Goal: Communication & Community: Answer question/provide support

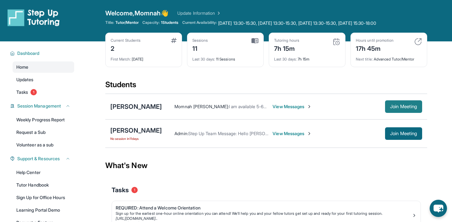
click at [393, 109] on span "Join Meeting" at bounding box center [403, 107] width 27 height 4
click at [273, 107] on span "View Messages" at bounding box center [291, 107] width 39 height 6
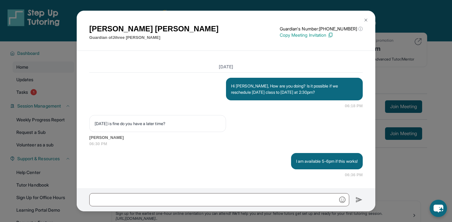
scroll to position [3170, 0]
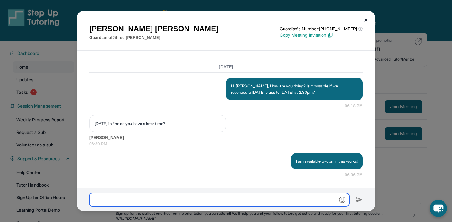
click at [230, 194] on input "text" at bounding box center [219, 199] width 260 height 13
click at [208, 199] on input "**********" at bounding box center [219, 199] width 260 height 13
drag, startPoint x: 214, startPoint y: 200, endPoint x: 219, endPoint y: 200, distance: 5.0
click at [219, 200] on input "**********" at bounding box center [219, 199] width 260 height 13
click at [231, 201] on input "**********" at bounding box center [219, 199] width 260 height 13
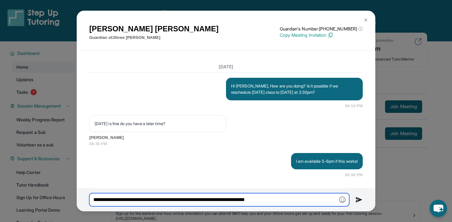
click at [283, 199] on input "**********" at bounding box center [219, 199] width 260 height 13
click at [251, 199] on input "**********" at bounding box center [219, 199] width 260 height 13
click at [264, 199] on input "**********" at bounding box center [219, 199] width 260 height 13
drag, startPoint x: 267, startPoint y: 199, endPoint x: 285, endPoint y: 200, distance: 17.9
click at [285, 200] on input "**********" at bounding box center [219, 199] width 260 height 13
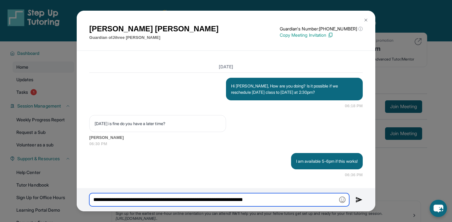
type input "**********"
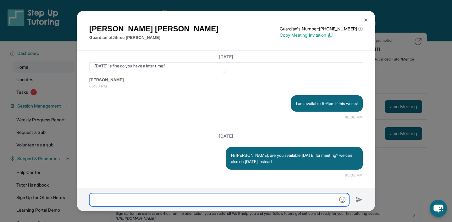
scroll to position [3228, 0]
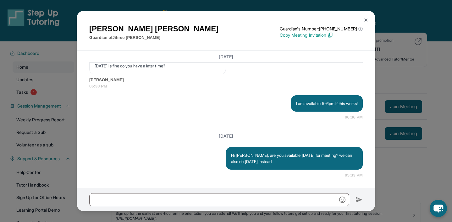
click at [363, 19] on button at bounding box center [365, 20] width 13 height 13
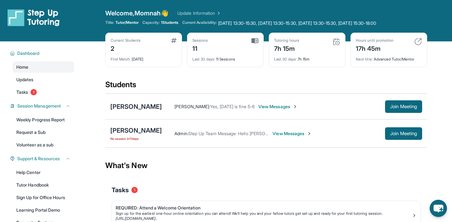
click at [286, 134] on span "View Messages" at bounding box center [291, 134] width 39 height 6
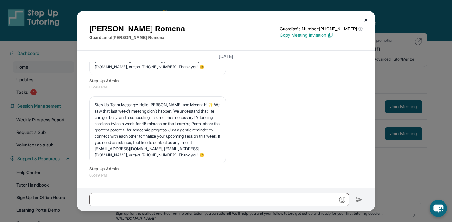
scroll to position [3453, 0]
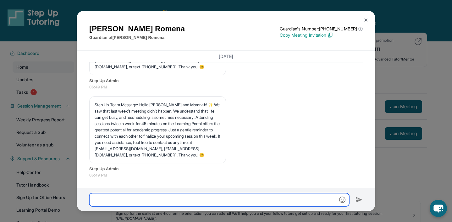
click at [206, 194] on input "text" at bounding box center [219, 199] width 260 height 13
type input "*"
type input "**********"
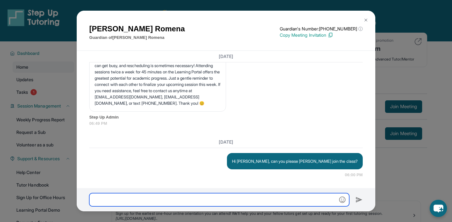
scroll to position [3505, 0]
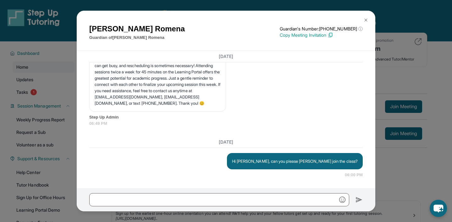
click at [367, 18] on img at bounding box center [365, 20] width 5 height 5
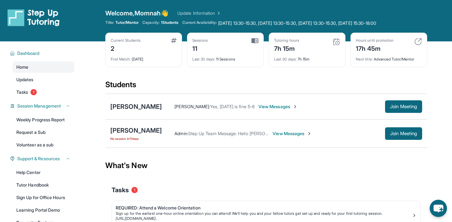
click at [41, 100] on div "Dashboard Home Updates Tasks 1 Session Management Weekly Progress Report Reques…" at bounding box center [40, 143] width 80 height 205
click at [41, 94] on link "Tasks 1" at bounding box center [44, 92] width 62 height 11
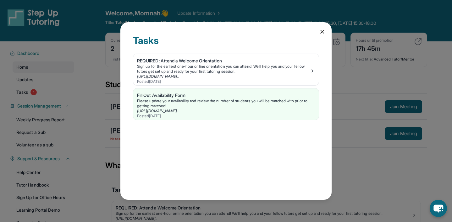
click at [322, 31] on icon at bounding box center [322, 32] width 6 height 6
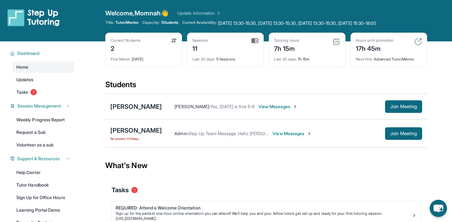
click at [282, 132] on span "View Messages" at bounding box center [291, 134] width 39 height 6
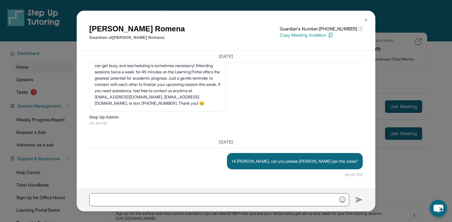
click at [363, 18] on img at bounding box center [365, 20] width 5 height 5
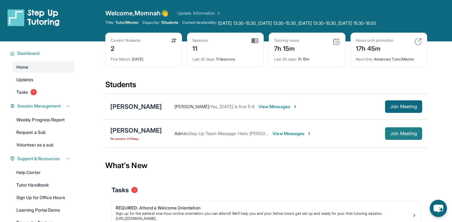
click at [390, 132] on span "Join Meeting" at bounding box center [403, 134] width 27 height 4
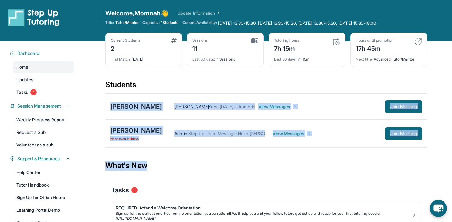
drag, startPoint x: 198, startPoint y: 84, endPoint x: 231, endPoint y: 168, distance: 90.0
click at [231, 168] on main "Current Students 2 First Match : [DATE] Sessions 11 Last 30 days : 11 Sessions …" at bounding box center [266, 149] width 322 height 217
click at [231, 168] on div "What's New" at bounding box center [266, 166] width 322 height 28
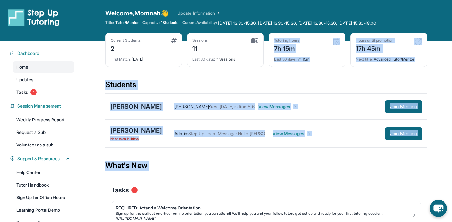
drag, startPoint x: 231, startPoint y: 168, endPoint x: 229, endPoint y: 76, distance: 92.0
click at [229, 76] on main "Current Students 2 First Match : [DATE] Sessions 11 Last 30 days : 11 Sessions …" at bounding box center [266, 149] width 322 height 217
click at [229, 76] on div "Current Students 2 First Match : [DATE] Sessions 11 Last 30 days : 11 Sessions …" at bounding box center [266, 56] width 322 height 47
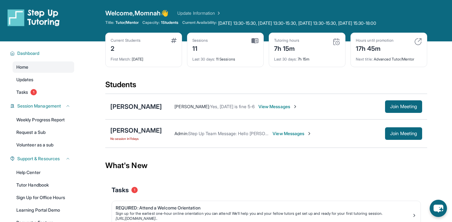
click at [137, 84] on div "Students" at bounding box center [266, 87] width 322 height 14
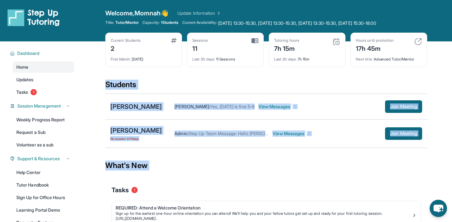
drag, startPoint x: 137, startPoint y: 84, endPoint x: 169, endPoint y: 172, distance: 93.7
click at [169, 173] on main "Current Students 2 First Match : [DATE] Sessions 11 Last 30 days : 11 Sessions …" at bounding box center [266, 149] width 322 height 217
click at [169, 172] on div "What's New" at bounding box center [266, 166] width 322 height 28
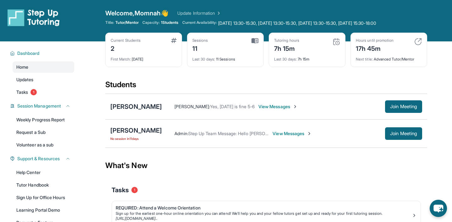
click at [169, 172] on div "What's New" at bounding box center [266, 166] width 322 height 28
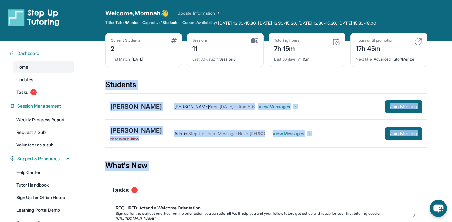
drag, startPoint x: 169, startPoint y: 172, endPoint x: 149, endPoint y: 85, distance: 89.8
click at [149, 85] on main "Current Students 2 First Match : [DATE] Sessions 11 Last 30 days : 11 Sessions …" at bounding box center [266, 149] width 322 height 217
click at [149, 85] on div "Students" at bounding box center [266, 87] width 322 height 14
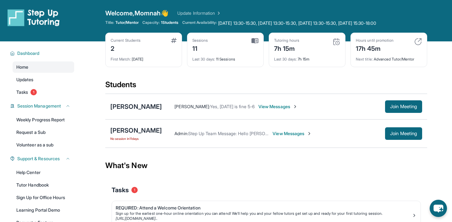
click at [149, 85] on div "Students" at bounding box center [266, 87] width 322 height 14
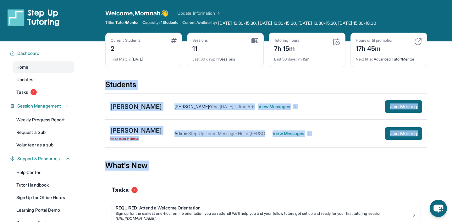
drag, startPoint x: 149, startPoint y: 85, endPoint x: 167, endPoint y: 164, distance: 81.4
click at [167, 165] on main "Current Students 2 First Match : [DATE] Sessions 11 Last 30 days : 11 Sessions …" at bounding box center [266, 149] width 322 height 217
click at [167, 164] on div "What's New" at bounding box center [266, 166] width 322 height 28
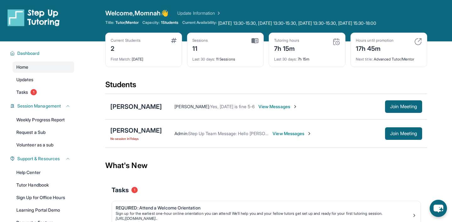
drag, startPoint x: 110, startPoint y: 79, endPoint x: 186, endPoint y: 163, distance: 113.8
click at [186, 163] on main "Current Students 2 First Match : [DATE] Sessions 11 Last 30 days : 11 Sessions …" at bounding box center [266, 149] width 322 height 217
click at [186, 163] on div "What's New" at bounding box center [266, 166] width 322 height 28
click at [274, 133] on span "View Messages" at bounding box center [291, 134] width 39 height 6
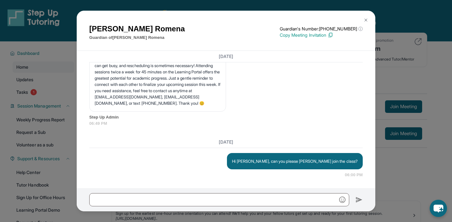
scroll to position [3, 0]
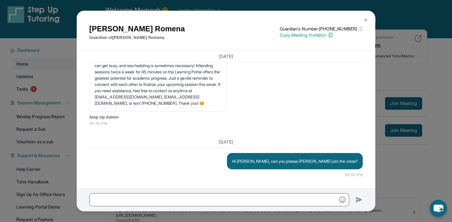
click at [364, 19] on img at bounding box center [365, 20] width 5 height 5
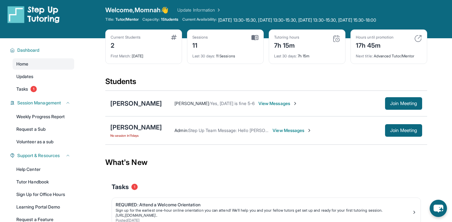
click at [283, 128] on span "View Messages" at bounding box center [291, 130] width 39 height 6
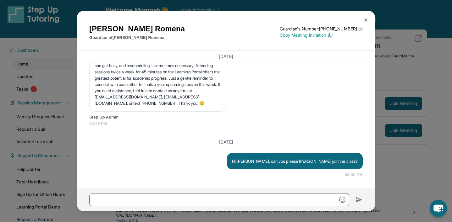
scroll to position [3505, 0]
drag, startPoint x: 208, startPoint y: 138, endPoint x: 257, endPoint y: 172, distance: 59.1
click at [257, 172] on div "[DATE] Hi [PERSON_NAME], can you please [PERSON_NAME] join the class? 06:00 PM" at bounding box center [225, 158] width 273 height 42
click at [257, 172] on div "Hi [PERSON_NAME], can you please [PERSON_NAME] join the class? 06:00 PM" at bounding box center [225, 165] width 273 height 25
drag, startPoint x: 257, startPoint y: 171, endPoint x: 236, endPoint y: 140, distance: 38.1
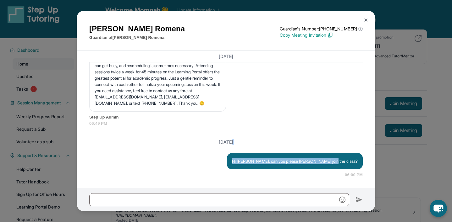
click at [236, 140] on div "[DATE] Hi [PERSON_NAME], can you please [PERSON_NAME] join the class? 06:00 PM" at bounding box center [225, 158] width 273 height 42
click at [236, 139] on h3 "[DATE]" at bounding box center [225, 142] width 273 height 6
drag, startPoint x: 236, startPoint y: 139, endPoint x: 253, endPoint y: 165, distance: 30.9
click at [253, 165] on div "[DATE] Hi [PERSON_NAME], can you please [PERSON_NAME] join the class? 06:00 PM" at bounding box center [225, 158] width 273 height 42
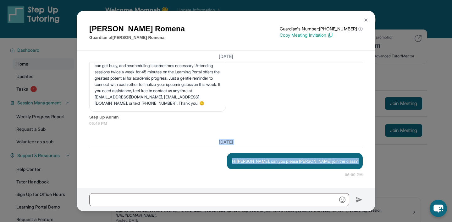
click at [253, 165] on div "Hi [PERSON_NAME], can you please [PERSON_NAME] join the class? 06:00 PM" at bounding box center [225, 165] width 273 height 25
drag, startPoint x: 252, startPoint y: 177, endPoint x: 231, endPoint y: 136, distance: 45.8
click at [231, 136] on div "[DATE] <p>**New Step Up [PERSON_NAME] Chat**: Hi [PERSON_NAME]! This is the sta…" at bounding box center [226, 120] width 298 height 138
